Goal: Task Accomplishment & Management: Manage account settings

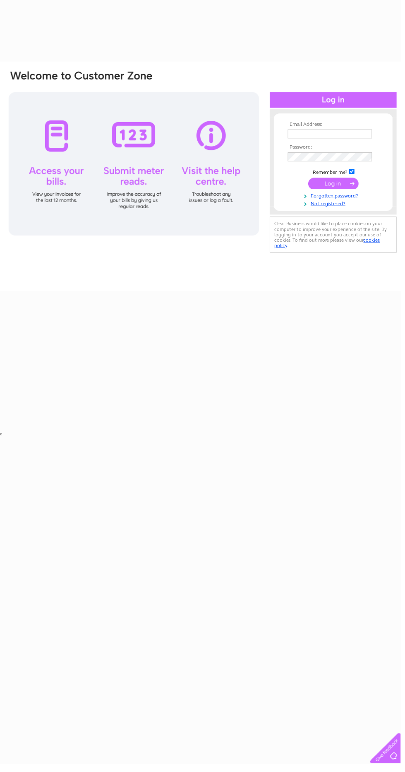
click at [353, 134] on input "text" at bounding box center [333, 135] width 85 height 9
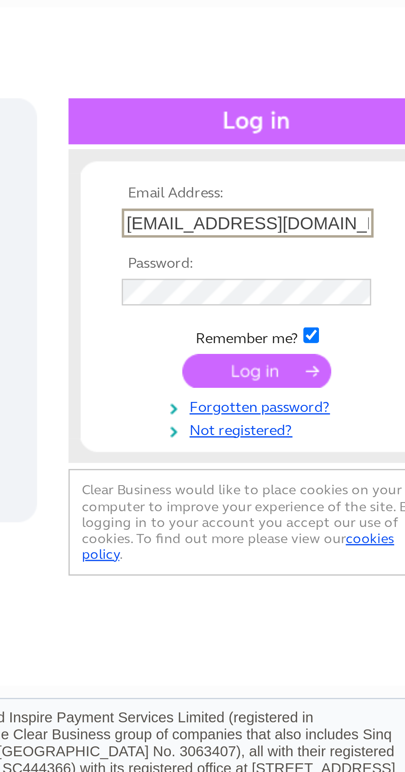
click at [358, 136] on input "xgc1989@live.com" at bounding box center [334, 136] width 86 height 10
click at [357, 158] on tbody "Email Address: xgc1989@gmai Password: Remember me?" at bounding box center [337, 166] width 96 height 86
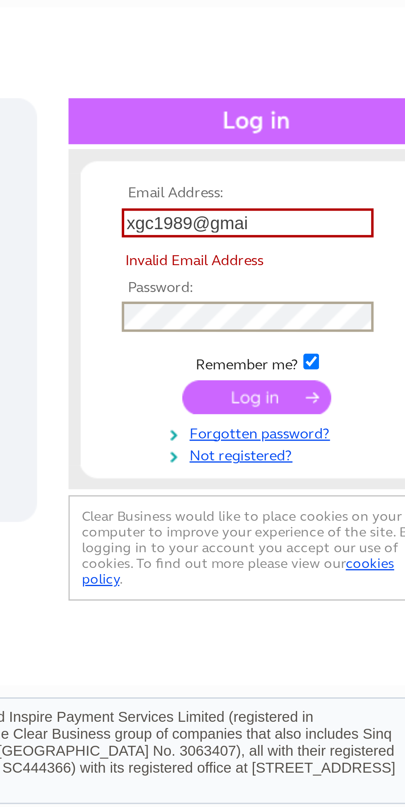
click at [352, 136] on input "xgc1989@gmai" at bounding box center [334, 136] width 86 height 10
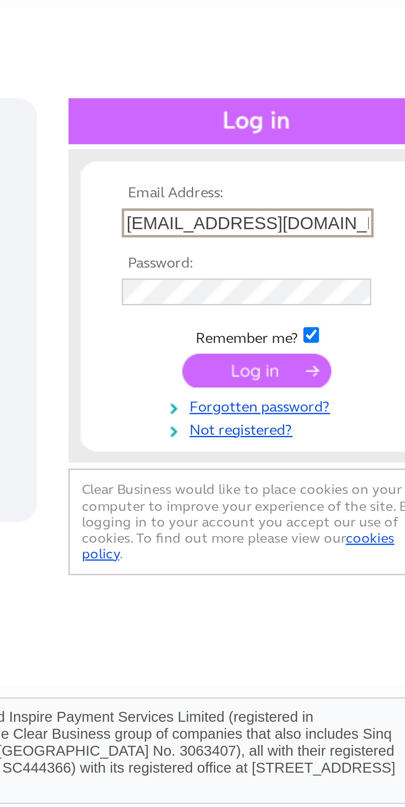
type input "xgc1989@gmail.com"
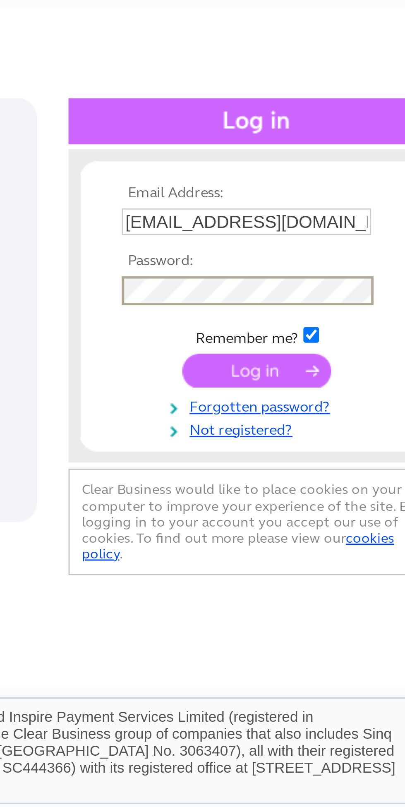
click at [355, 188] on input "submit" at bounding box center [337, 186] width 51 height 12
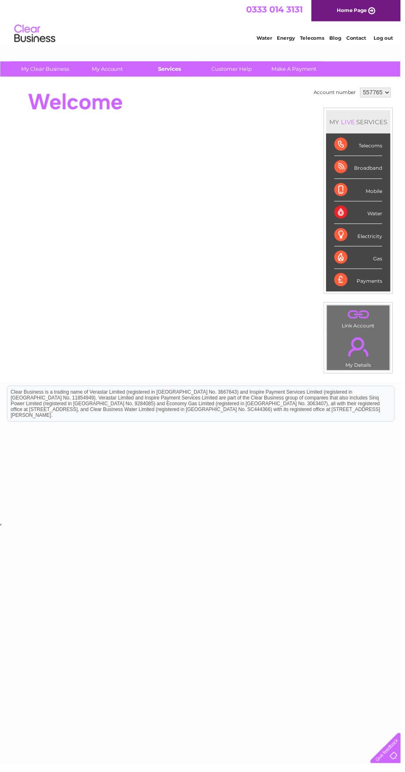
click at [175, 72] on link "Services" at bounding box center [171, 69] width 68 height 15
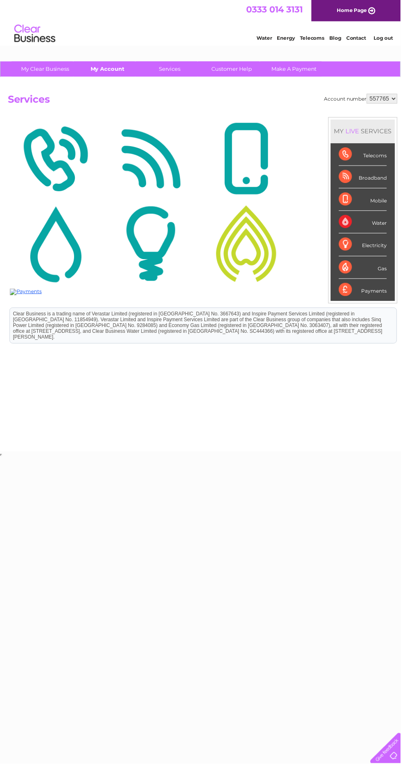
click at [110, 70] on link "My Account" at bounding box center [108, 69] width 68 height 15
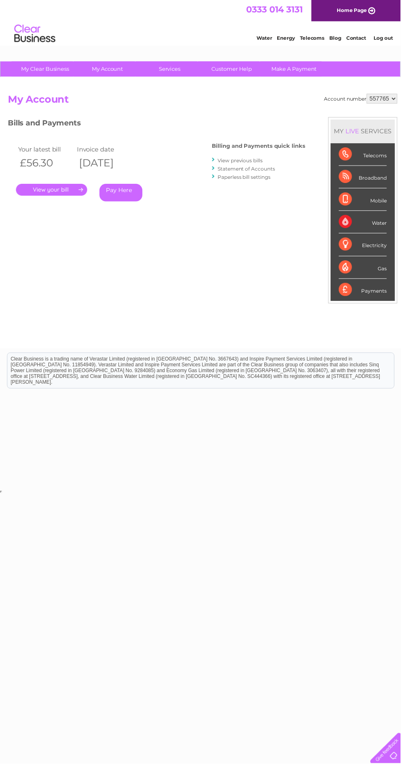
click at [73, 189] on link "." at bounding box center [52, 192] width 72 height 12
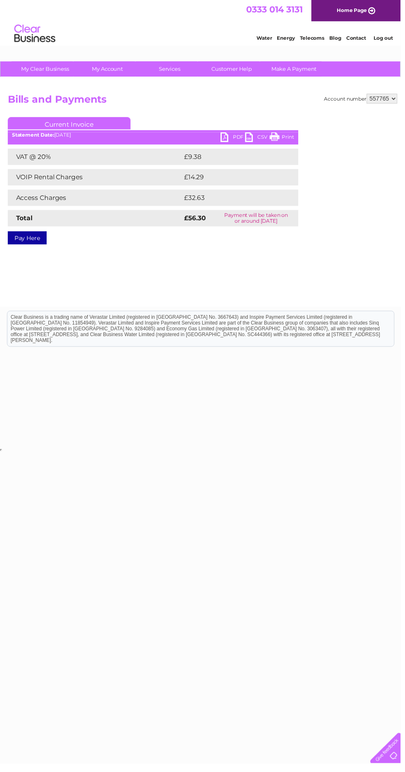
click at [392, 100] on select "557765" at bounding box center [386, 100] width 31 height 10
click at [233, 144] on link "PDF" at bounding box center [235, 140] width 25 height 12
